Goal: Task Accomplishment & Management: Complete application form

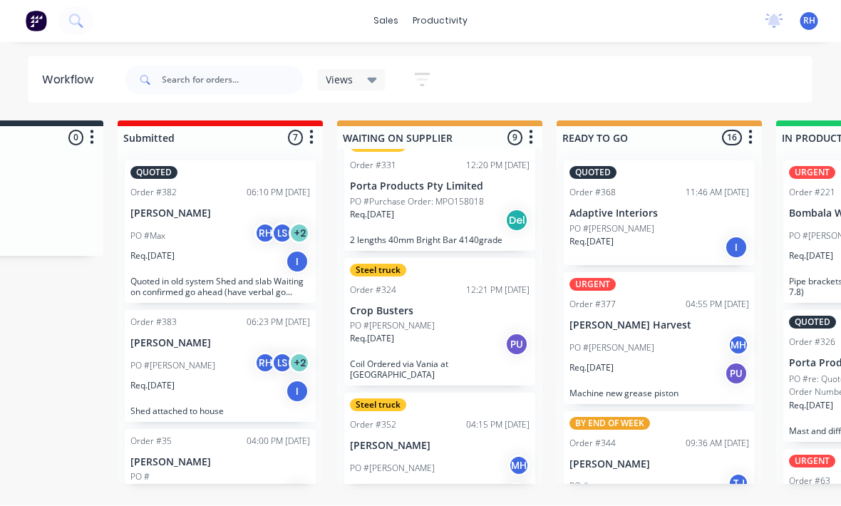
click at [386, 7] on div "sales productivity sales Sales Orders Customers Price Level Manager productivit…" at bounding box center [420, 21] width 841 height 43
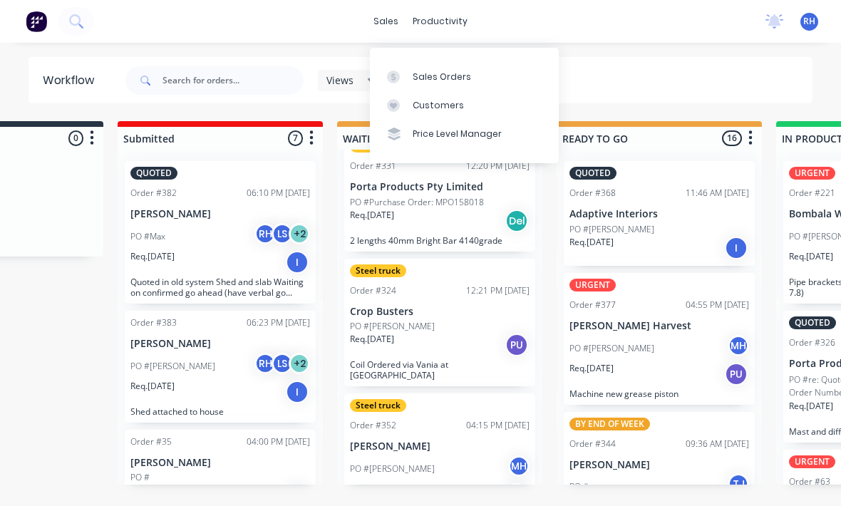
click at [458, 71] on div "Sales Orders" at bounding box center [441, 77] width 58 height 13
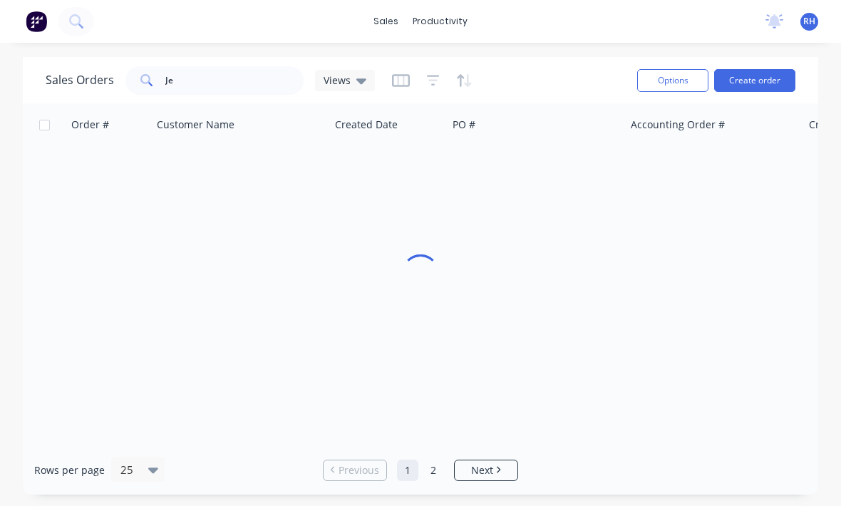
scroll to position [9, 0]
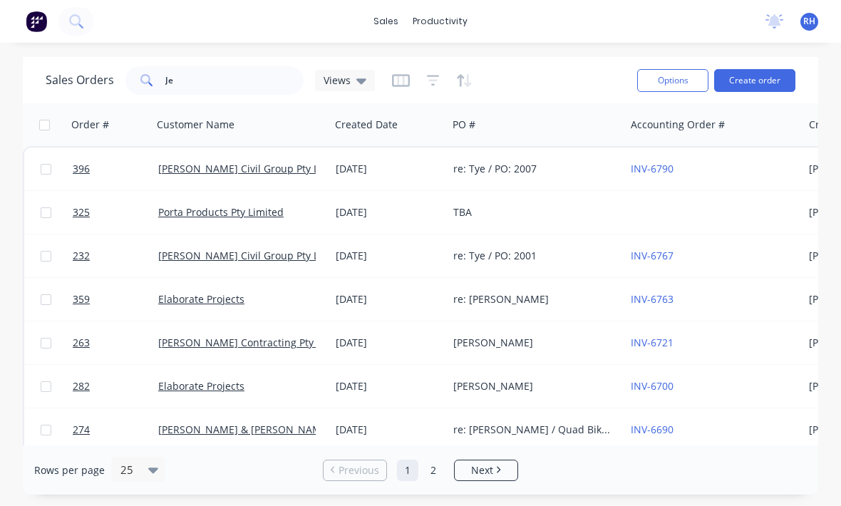
click at [756, 77] on button "Create order" at bounding box center [754, 80] width 81 height 23
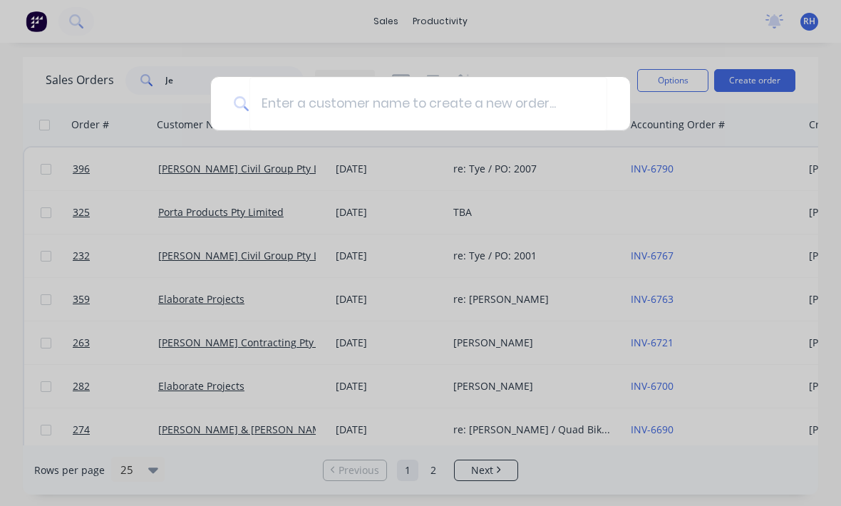
scroll to position [8, 0]
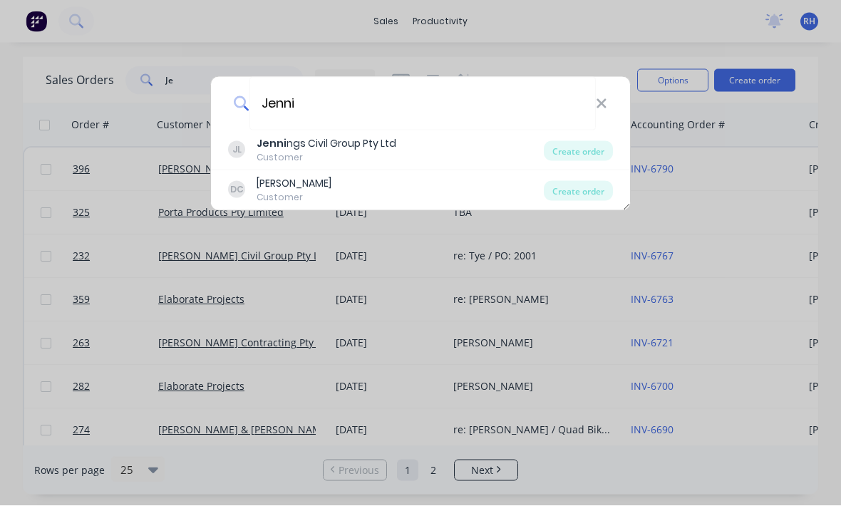
type input "Jenni"
click at [586, 158] on div "Create order" at bounding box center [577, 151] width 69 height 20
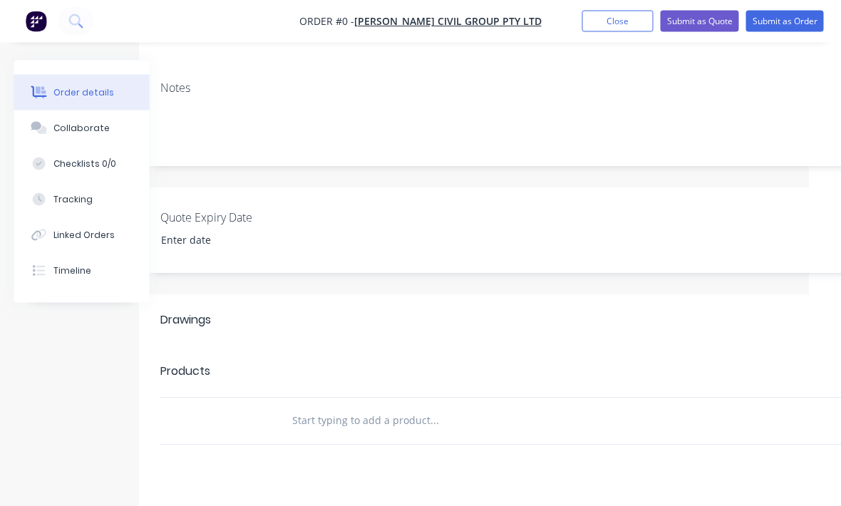
scroll to position [233, 32]
click at [244, 293] on header "Drawings Add drawing" at bounding box center [541, 318] width 805 height 51
click at [231, 322] on header "Drawings Add drawing" at bounding box center [541, 318] width 805 height 51
click at [269, 358] on div "Products" at bounding box center [241, 369] width 162 height 23
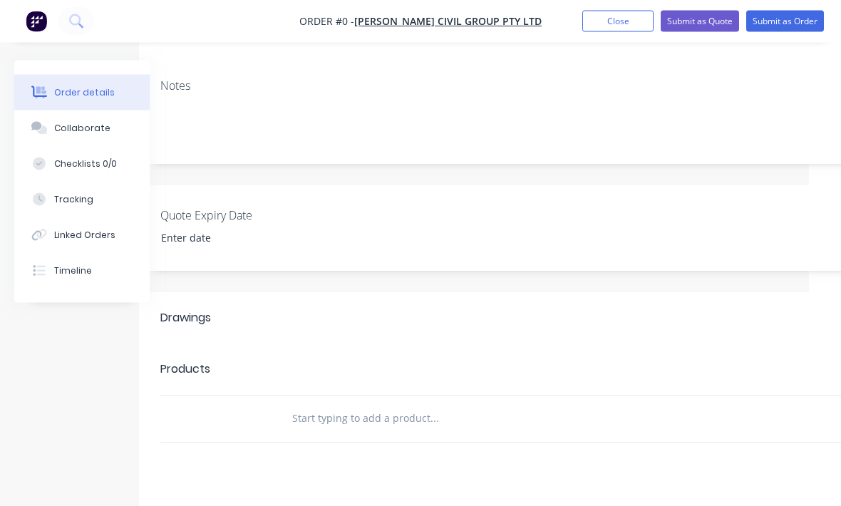
click at [227, 396] on div at bounding box center [231, 419] width 85 height 46
click at [484, 405] on input "text" at bounding box center [433, 419] width 285 height 28
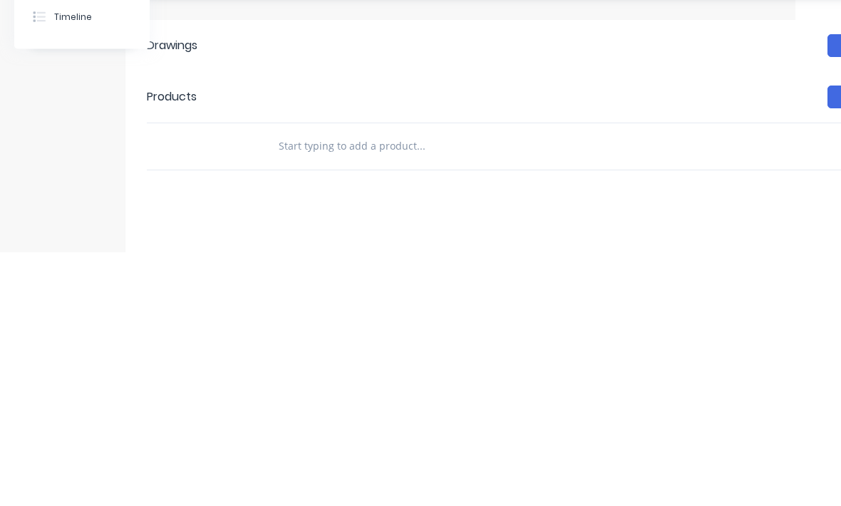
type input "E"
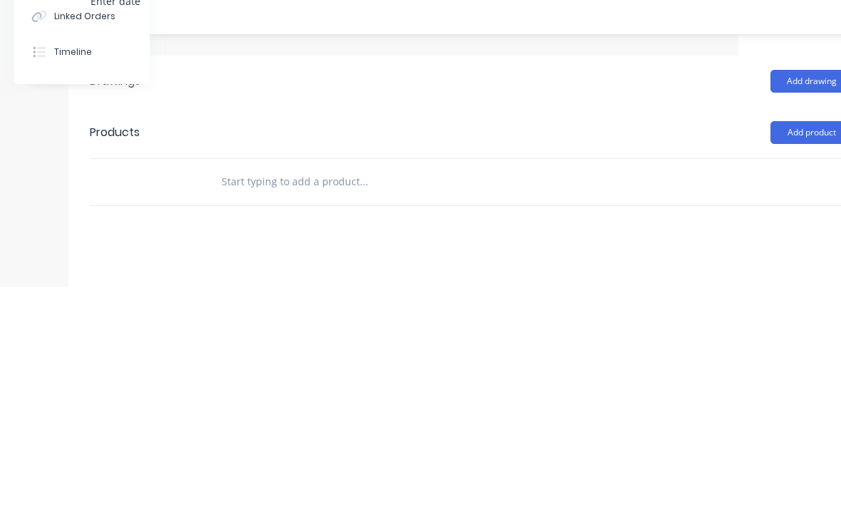
scroll to position [251, 150]
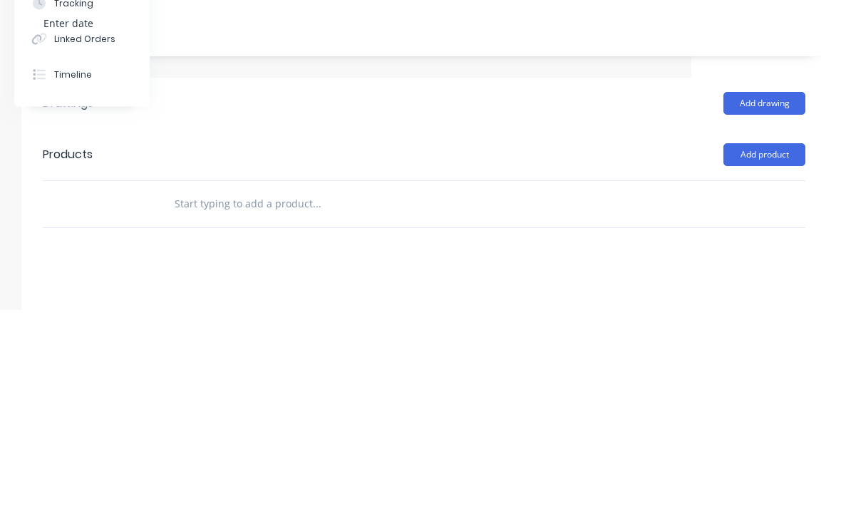
click at [777, 340] on button "Add product" at bounding box center [764, 351] width 82 height 23
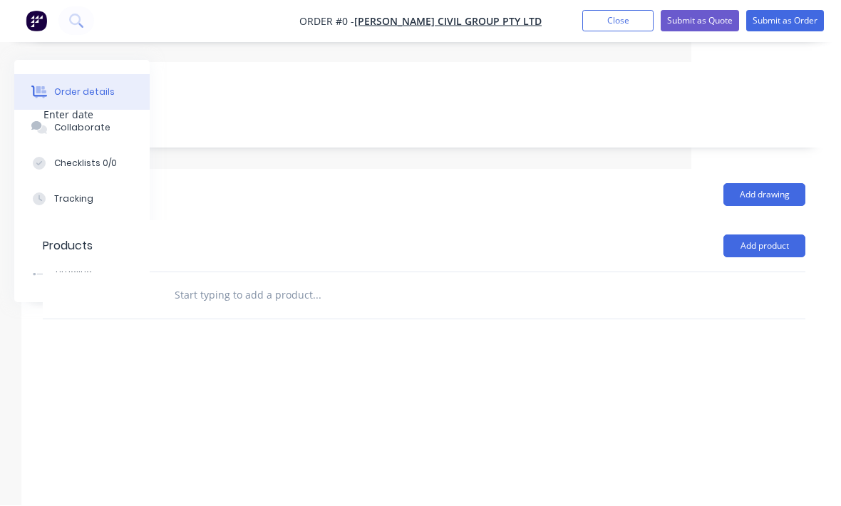
click at [216, 281] on input "text" at bounding box center [316, 295] width 285 height 28
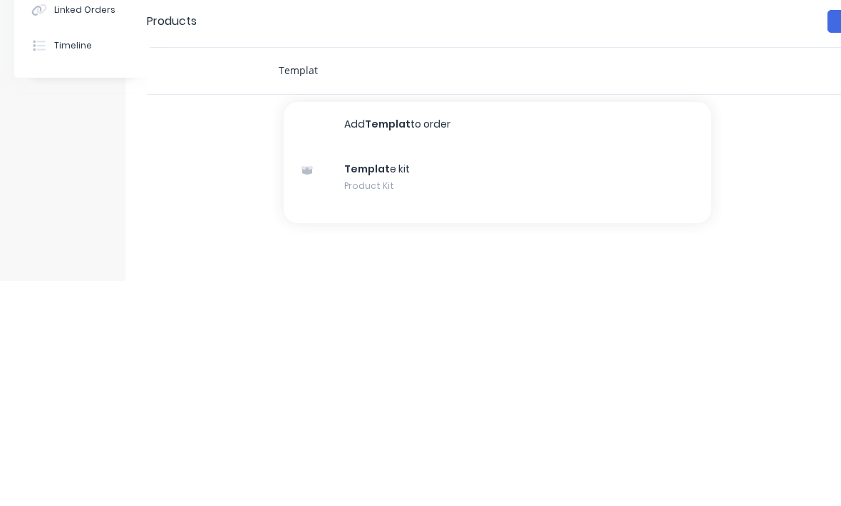
type input "Templat"
click at [499, 373] on div "Templat e kit Product Kit" at bounding box center [496, 403] width 427 height 60
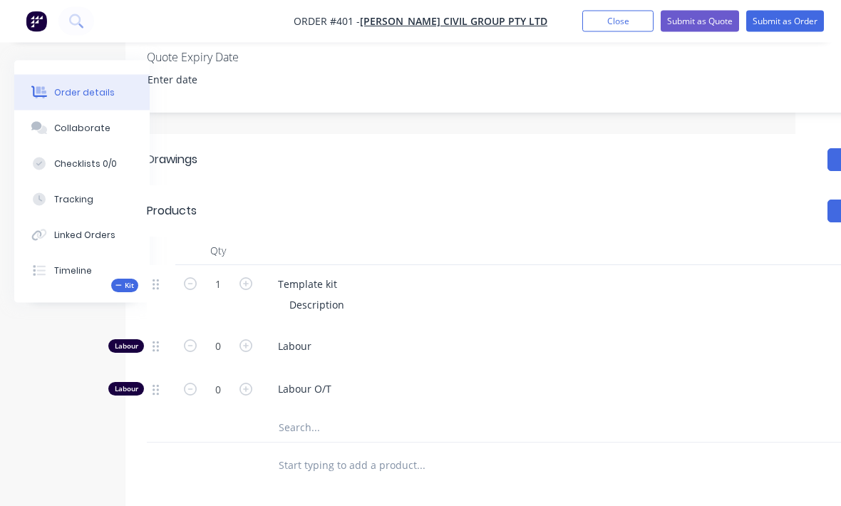
scroll to position [390, 46]
click at [334, 296] on div "Description" at bounding box center [317, 306] width 78 height 21
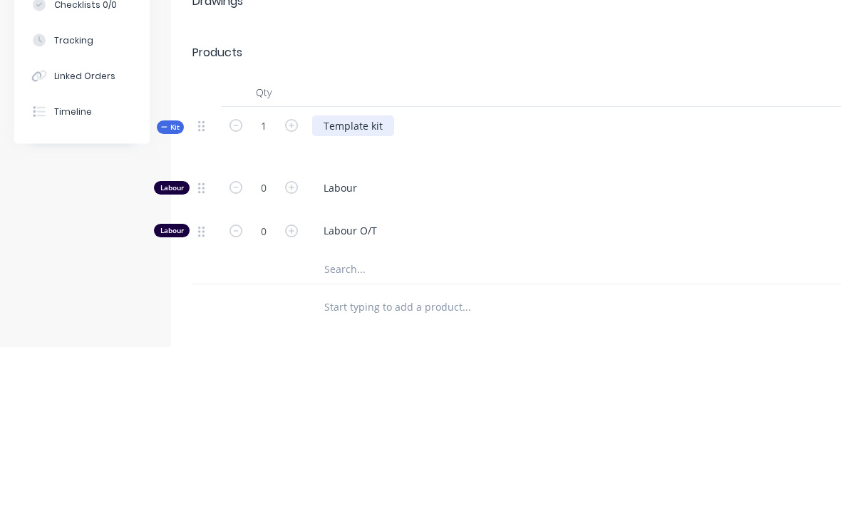
click at [374, 275] on div "Template kit" at bounding box center [353, 285] width 82 height 21
click at [365, 275] on div "Tempkit" at bounding box center [342, 285] width 61 height 21
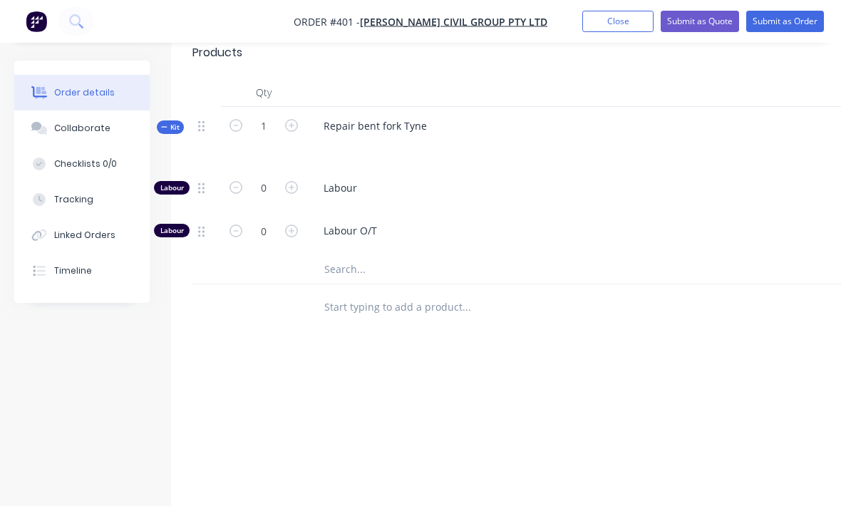
click at [66, 202] on div "Tracking" at bounding box center [73, 199] width 39 height 13
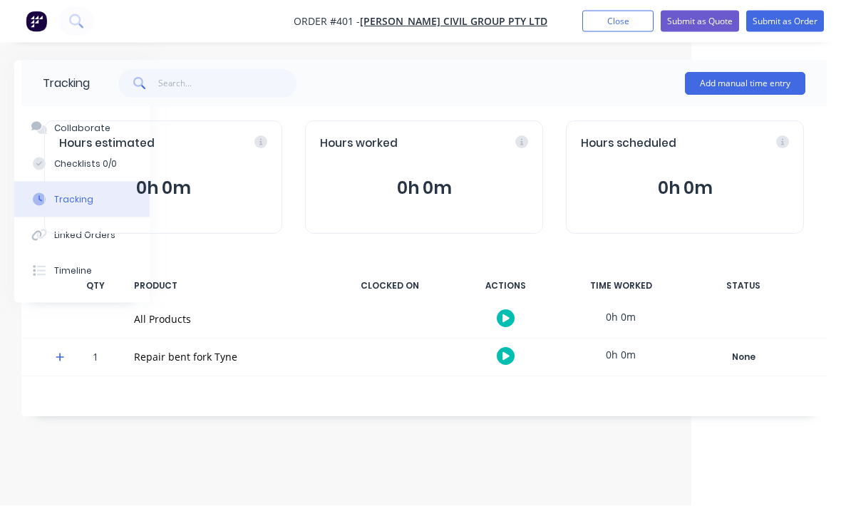
click at [766, 82] on button "Add manual time entry" at bounding box center [745, 84] width 120 height 23
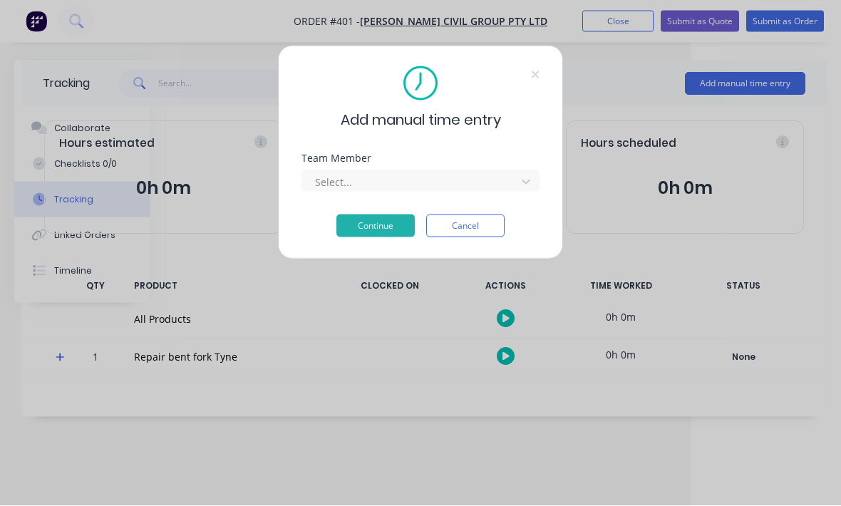
scroll to position [0, 150]
click at [395, 236] on button "Continue" at bounding box center [375, 225] width 78 height 23
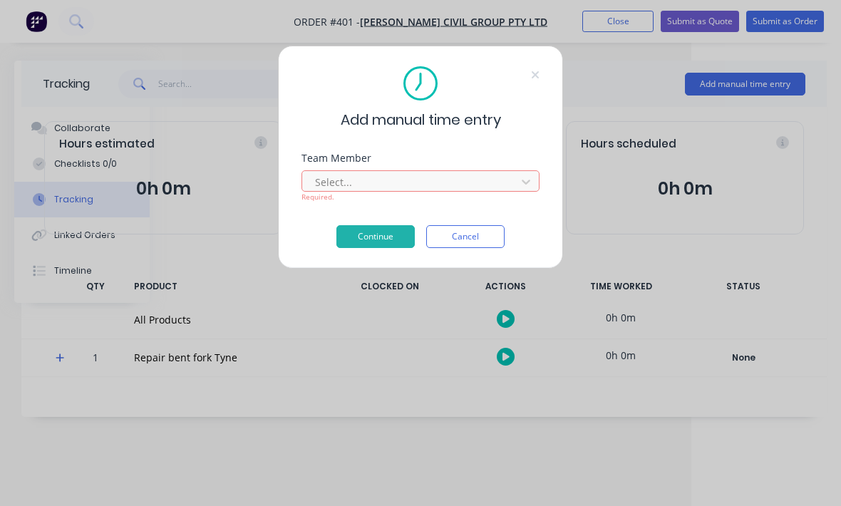
click at [524, 170] on div "Select... Required." at bounding box center [420, 185] width 238 height 36
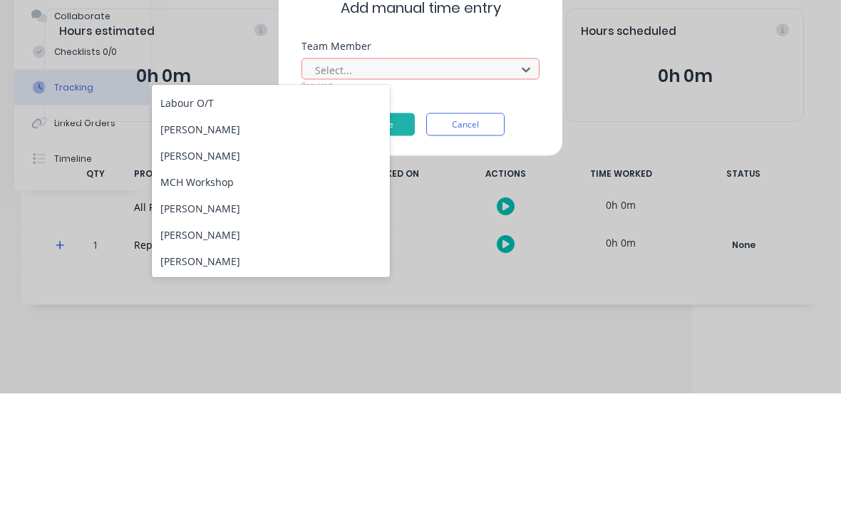
scroll to position [77, 0]
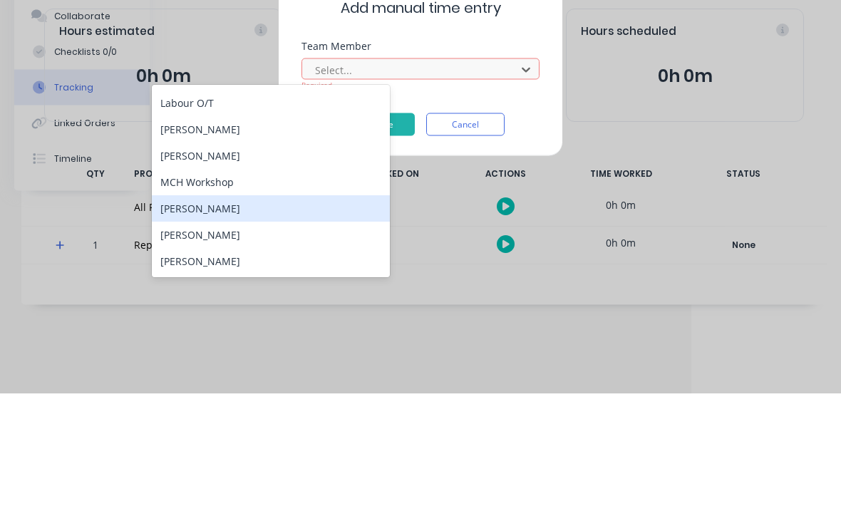
click at [272, 308] on div "[PERSON_NAME]" at bounding box center [271, 321] width 238 height 26
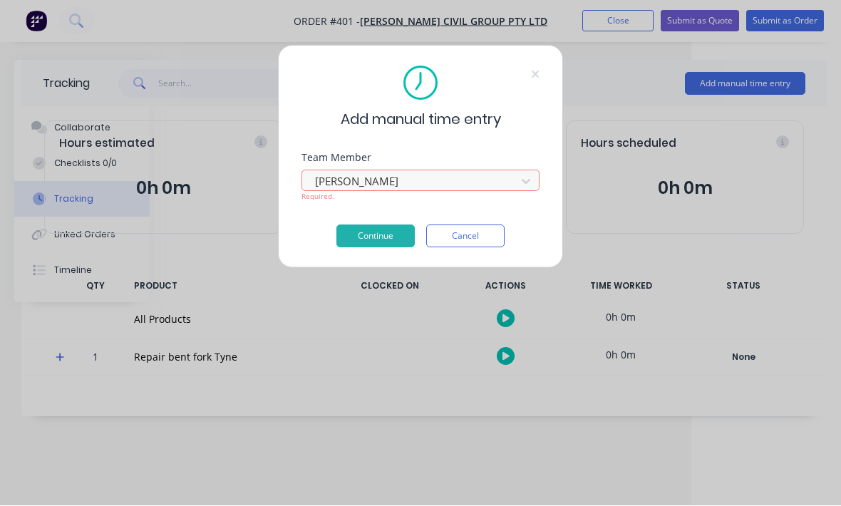
click at [385, 238] on button "Continue" at bounding box center [375, 236] width 78 height 23
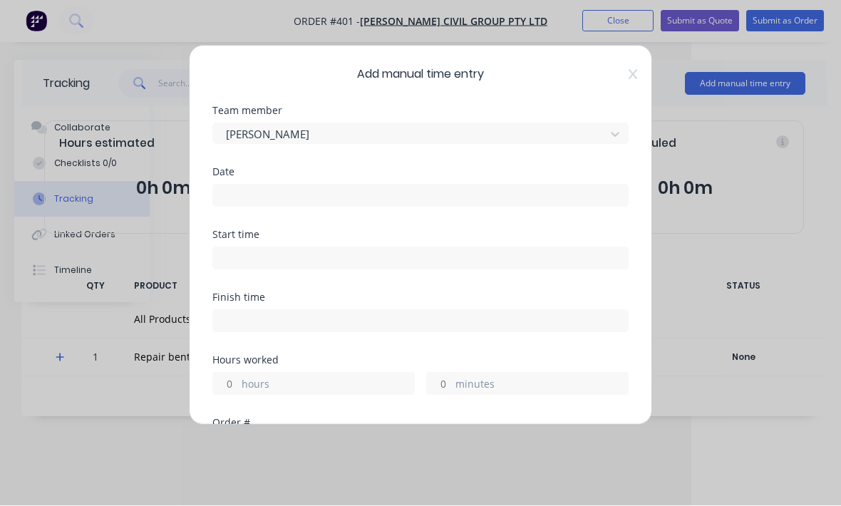
click at [447, 199] on input at bounding box center [420, 195] width 415 height 21
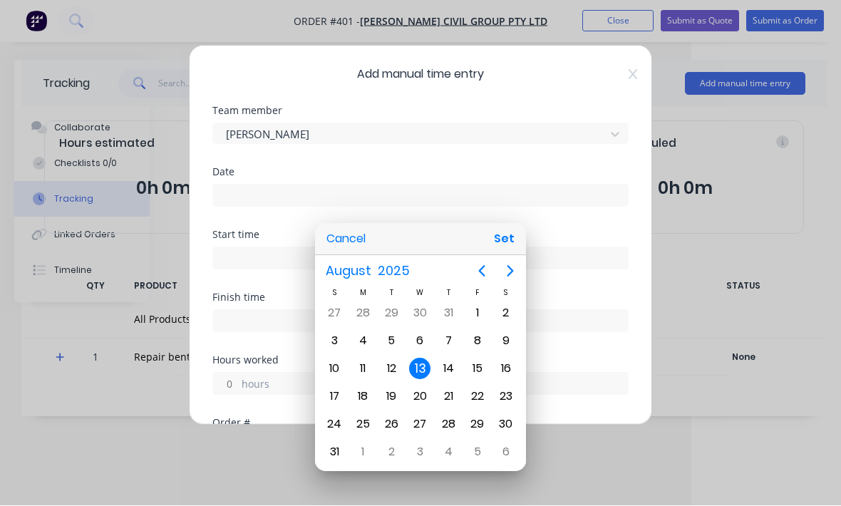
click at [506, 252] on button "Set" at bounding box center [504, 240] width 32 height 26
type input "[DATE]"
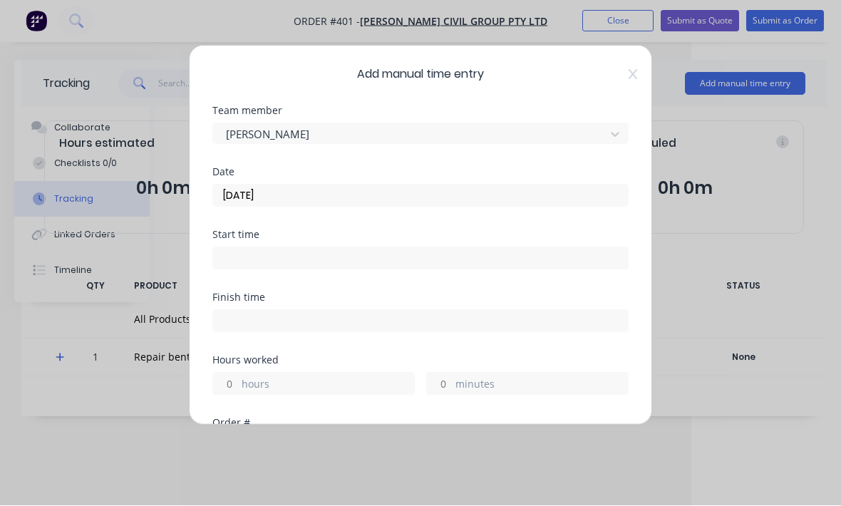
click at [395, 251] on input at bounding box center [420, 258] width 415 height 21
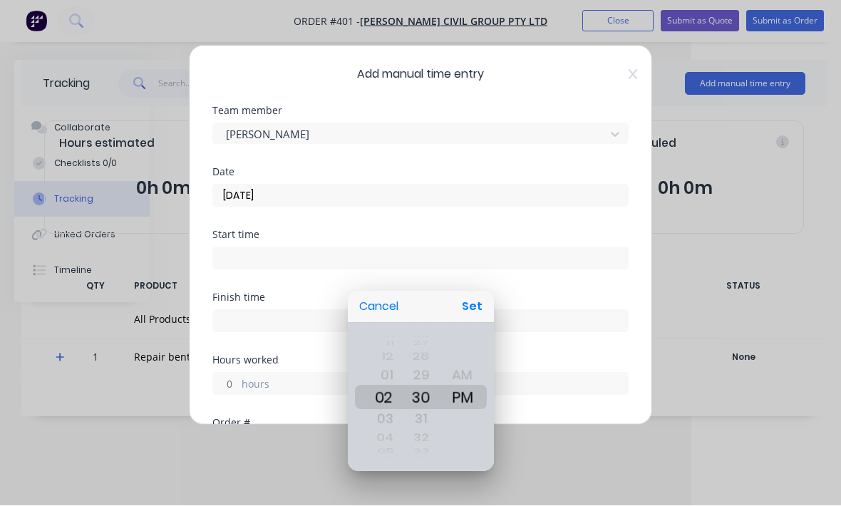
click at [477, 336] on div at bounding box center [420, 253] width 1068 height 734
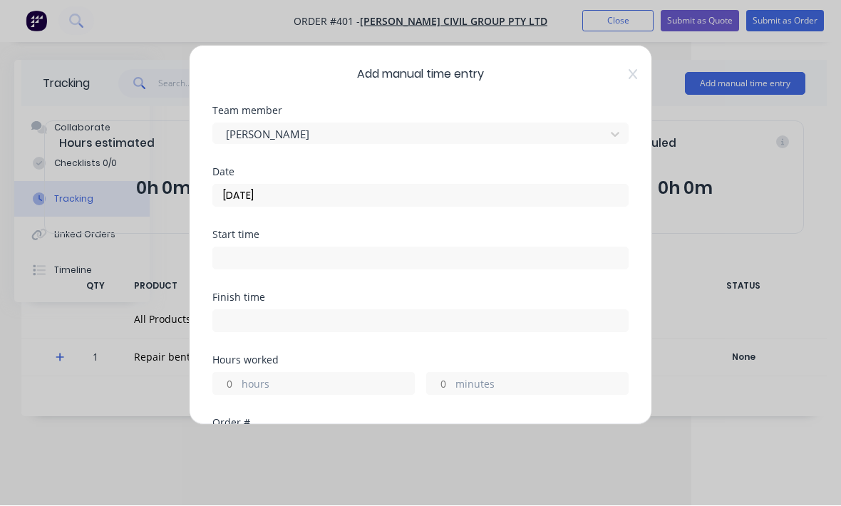
click at [437, 251] on input at bounding box center [420, 258] width 415 height 21
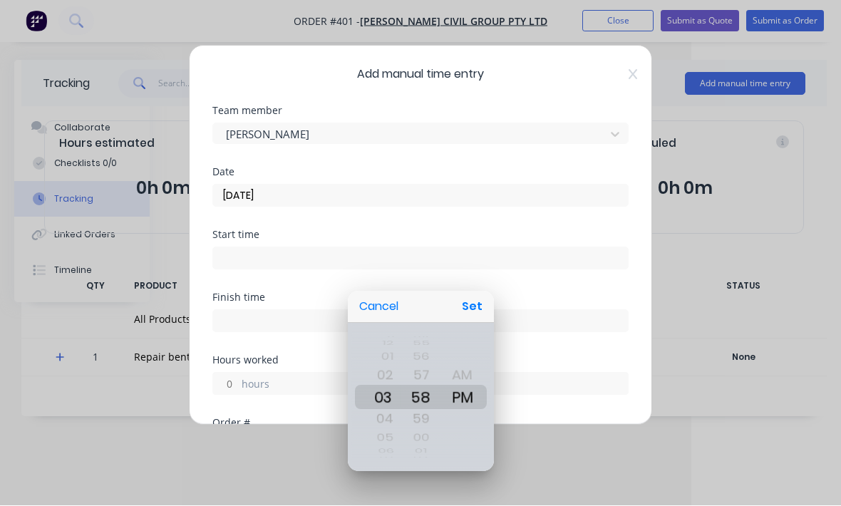
click at [249, 255] on div at bounding box center [420, 253] width 1068 height 734
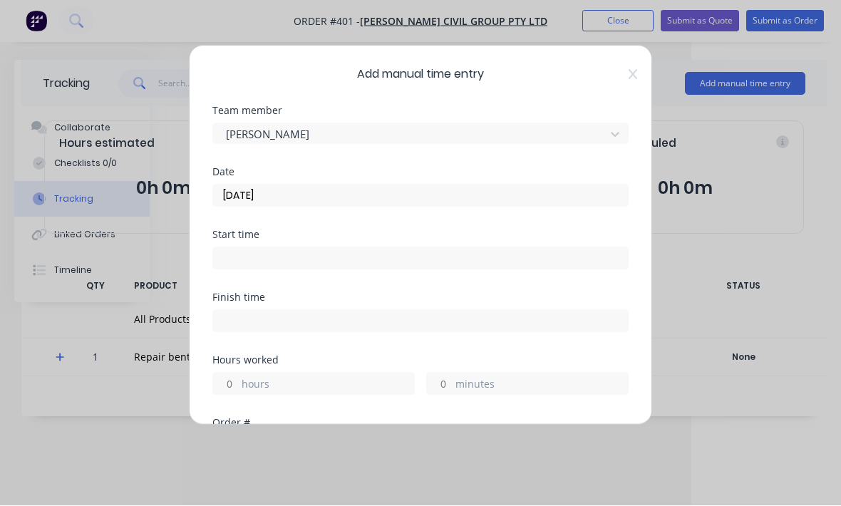
click at [236, 248] on input at bounding box center [420, 258] width 415 height 21
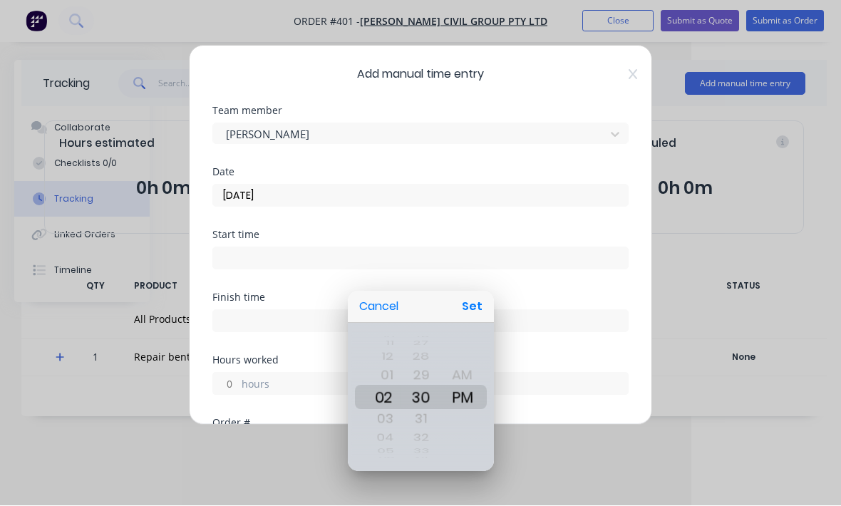
click at [479, 320] on button "Set" at bounding box center [472, 307] width 32 height 26
type input "02:30 PM"
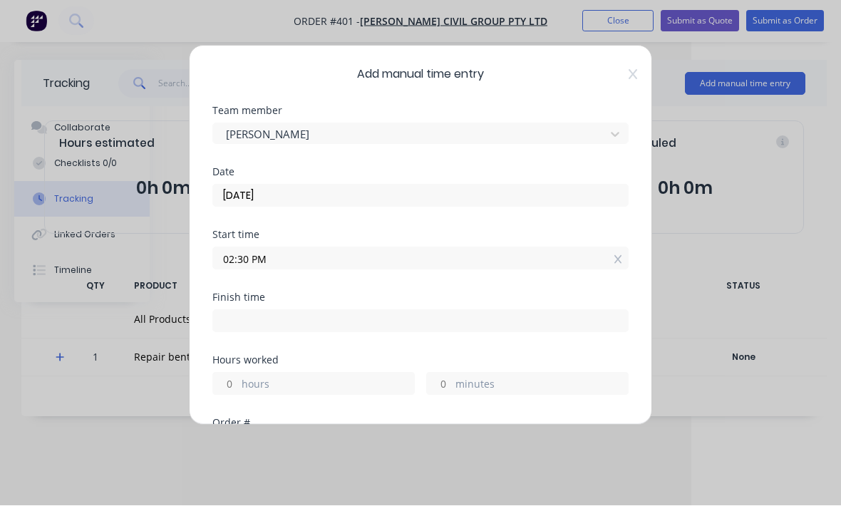
click at [251, 321] on input at bounding box center [420, 321] width 415 height 21
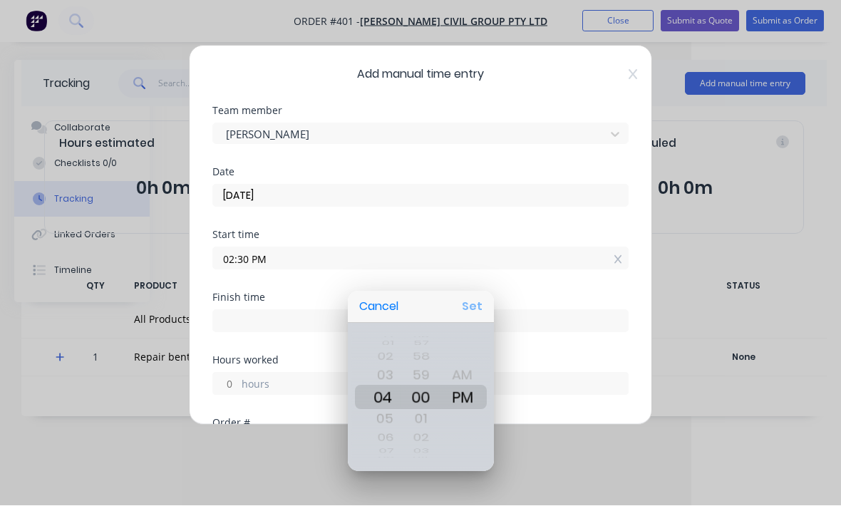
click at [487, 320] on button "Set" at bounding box center [472, 307] width 32 height 26
type input "04:00 PM"
type input "1"
type input "30"
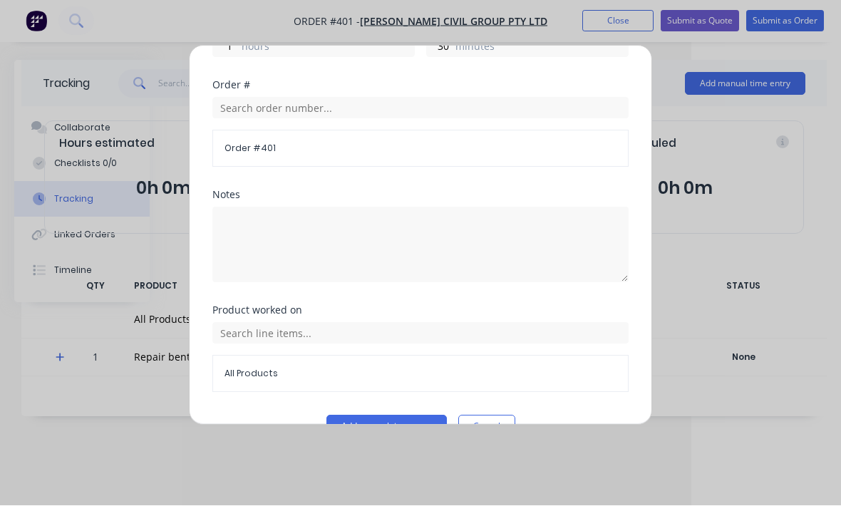
scroll to position [336, 0]
click at [390, 430] on button "Add manual time entry" at bounding box center [386, 428] width 120 height 23
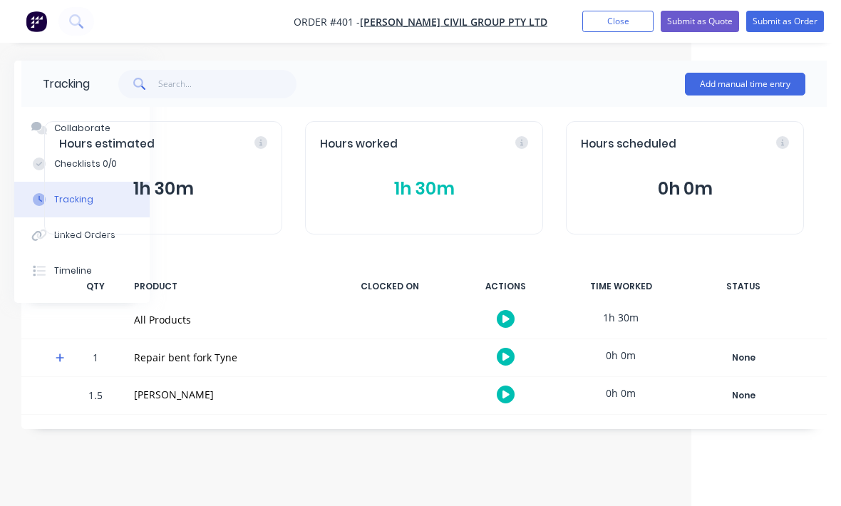
click at [789, 25] on button "Submit as Order" at bounding box center [785, 21] width 78 height 21
